Goal: Transaction & Acquisition: Purchase product/service

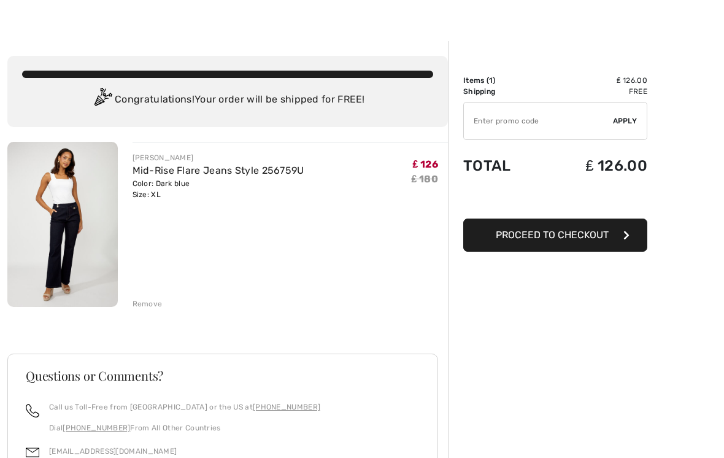
scroll to position [20, 0]
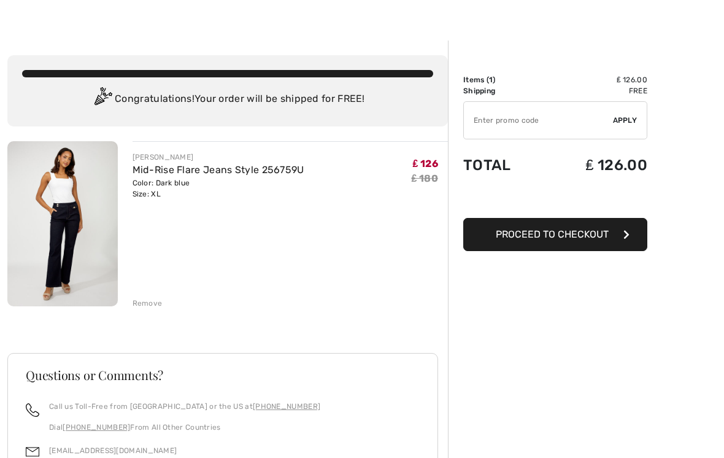
click at [84, 236] on img at bounding box center [62, 223] width 110 height 165
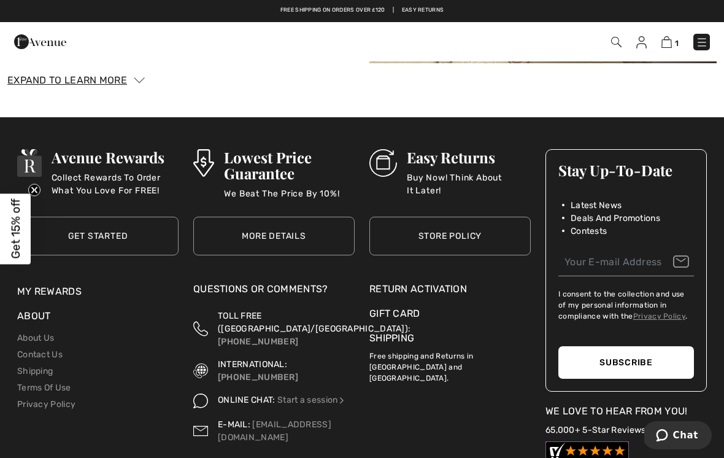
scroll to position [2307, 0]
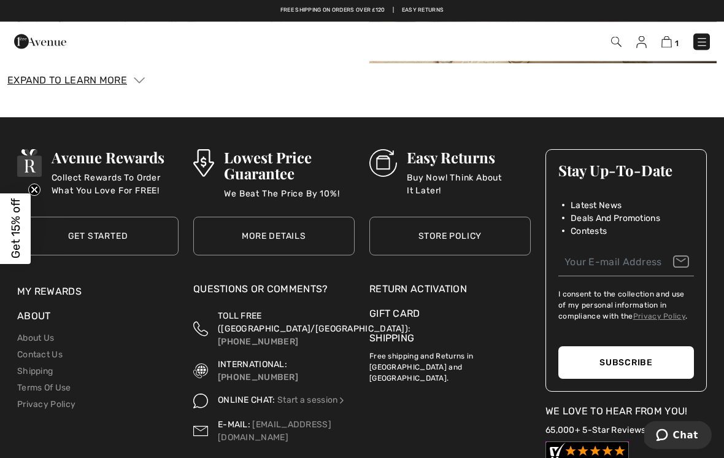
click at [51, 371] on link "Shipping" at bounding box center [35, 371] width 36 height 10
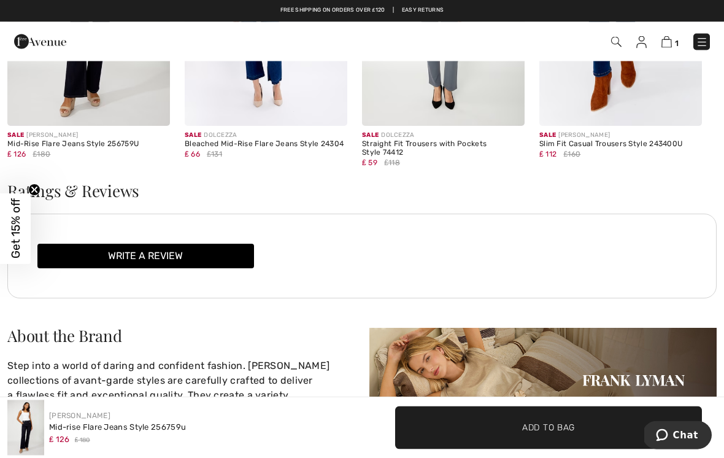
scroll to position [1961, 0]
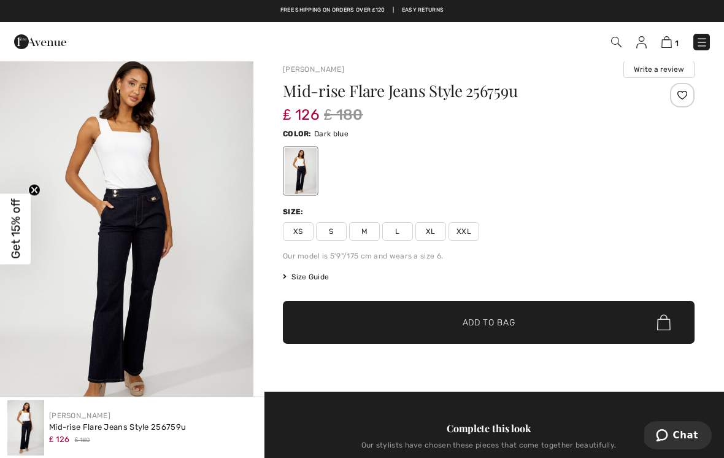
scroll to position [0, 0]
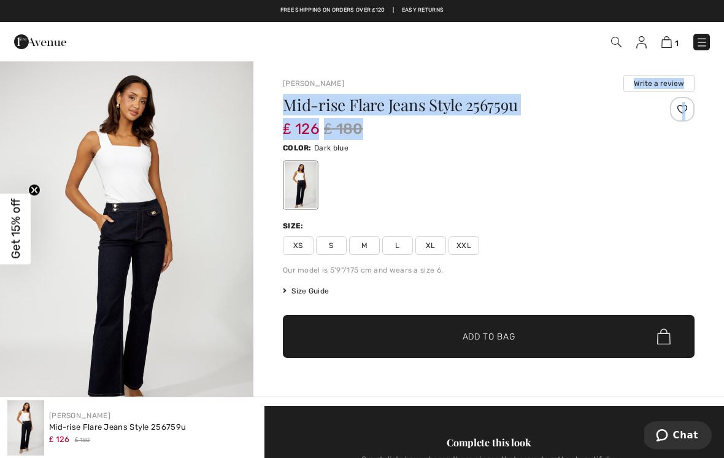
click at [325, 295] on span "Size Guide" at bounding box center [306, 290] width 46 height 11
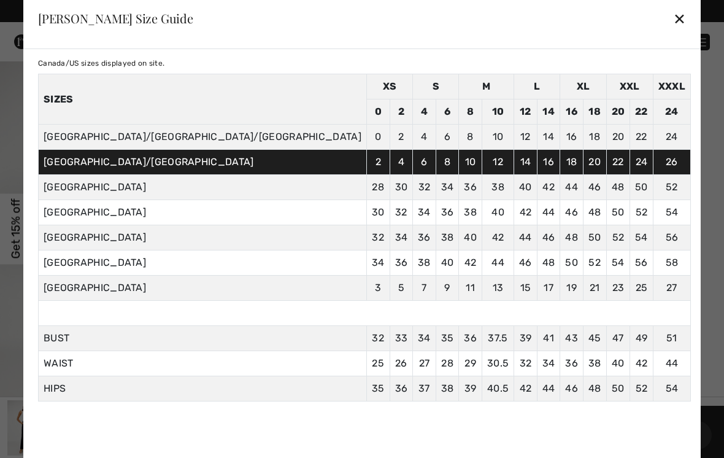
scroll to position [37, 0]
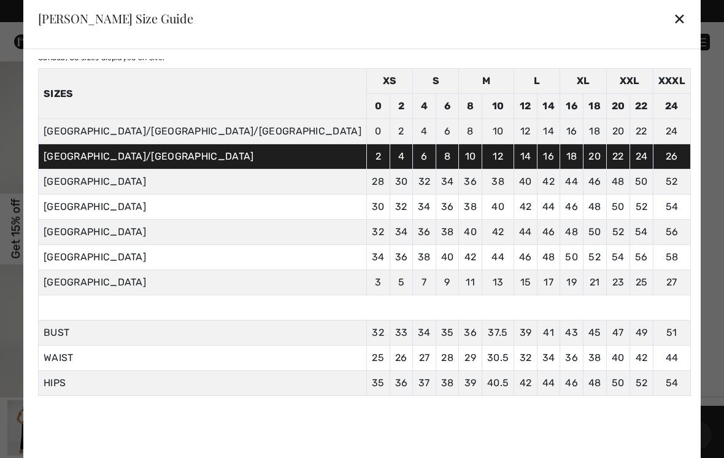
click at [584, 258] on div "Inches Centimeters Canada/US sizes displayed on site. Sizes XS S M L XL XXL XXX…" at bounding box center [361, 259] width 677 height 421
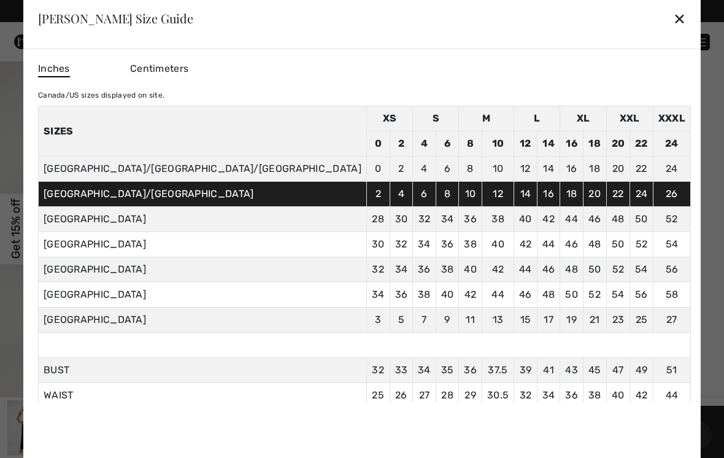
scroll to position [0, 0]
click at [673, 20] on div "✕" at bounding box center [679, 19] width 13 height 26
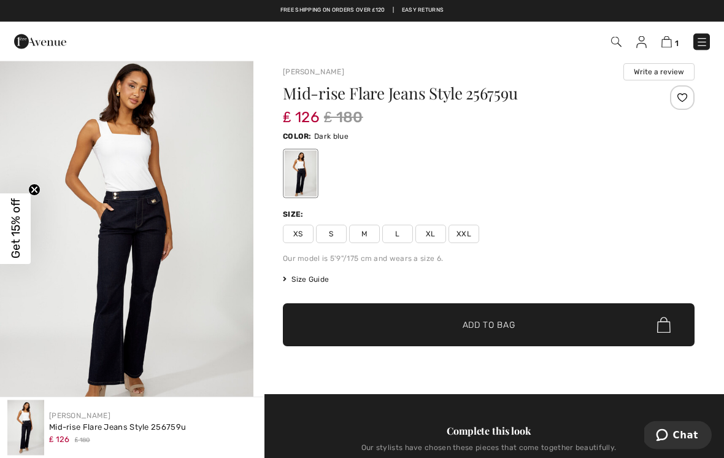
scroll to position [12, 0]
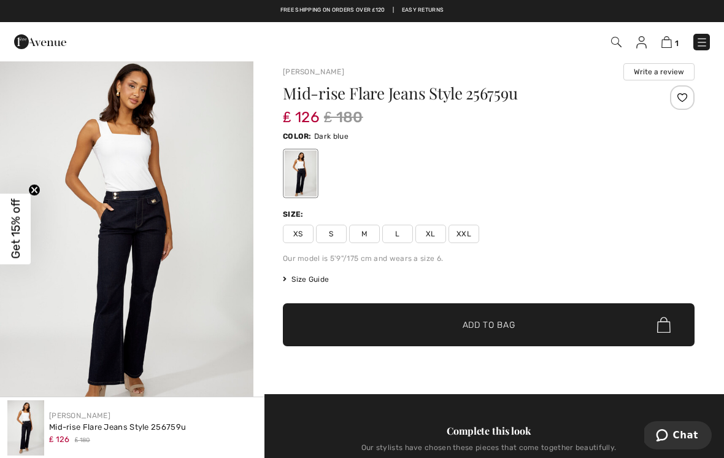
click at [326, 281] on span "Size Guide" at bounding box center [306, 279] width 46 height 11
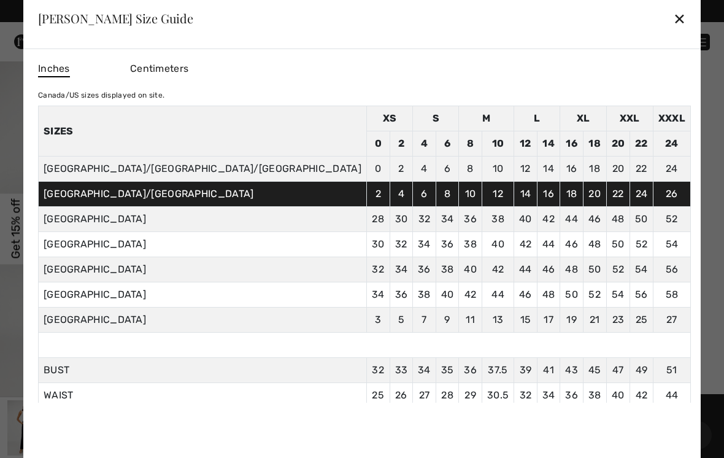
scroll to position [0, 0]
click at [673, 31] on div "✕" at bounding box center [679, 19] width 13 height 26
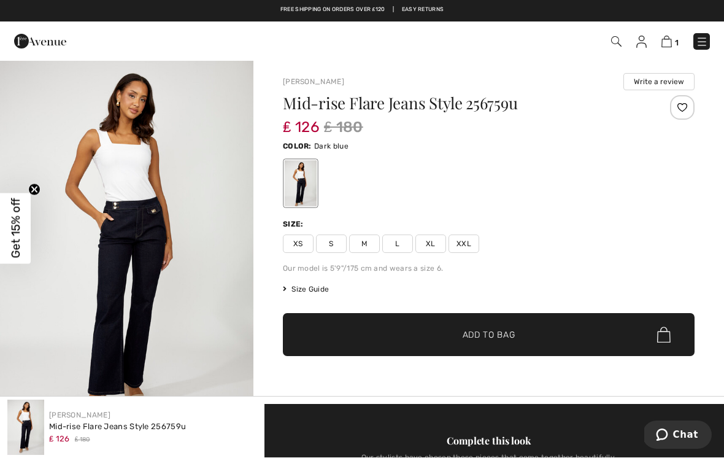
scroll to position [1, 0]
